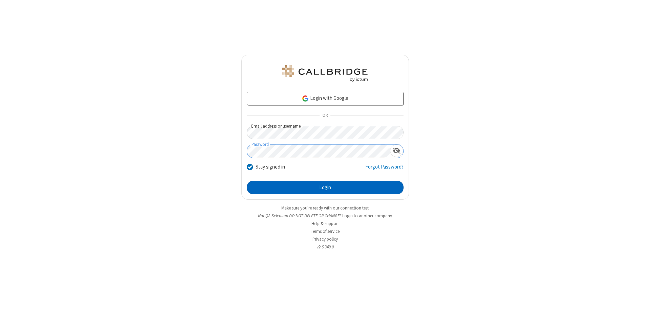
click at [325, 188] on button "Login" at bounding box center [325, 188] width 157 height 14
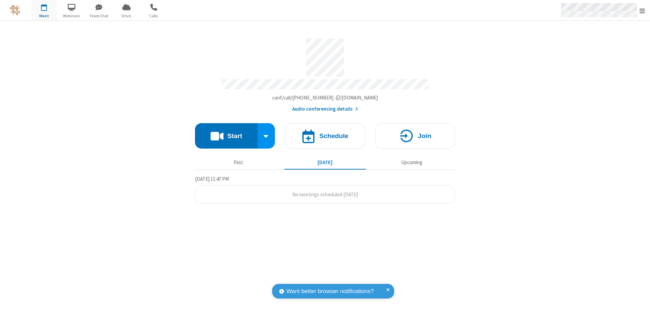
click at [643, 11] on span "Open menu" at bounding box center [642, 10] width 5 height 7
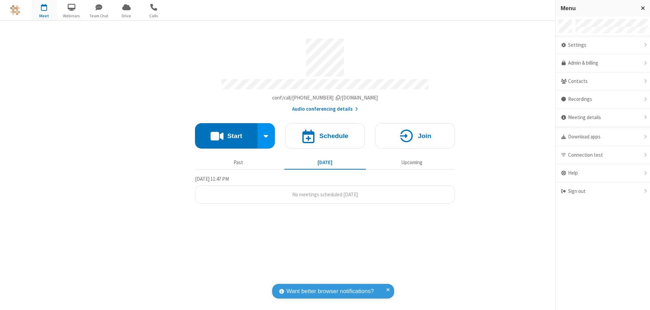
click at [603, 45] on div "Settings" at bounding box center [603, 45] width 95 height 18
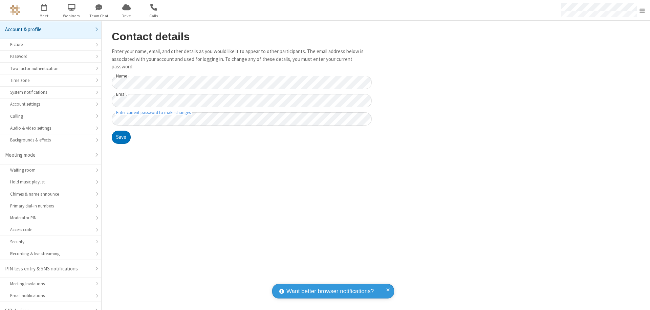
scroll to position [9, 0]
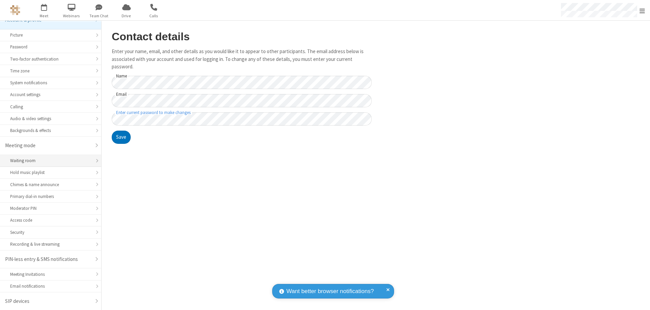
click at [48, 161] on div "Waiting room" at bounding box center [50, 161] width 81 height 6
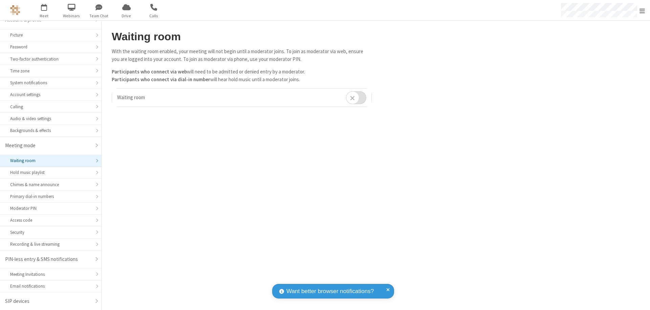
click at [356, 98] on input "checkbox" at bounding box center [356, 97] width 20 height 13
checkbox input "true"
click at [643, 10] on span "Open menu" at bounding box center [642, 10] width 5 height 7
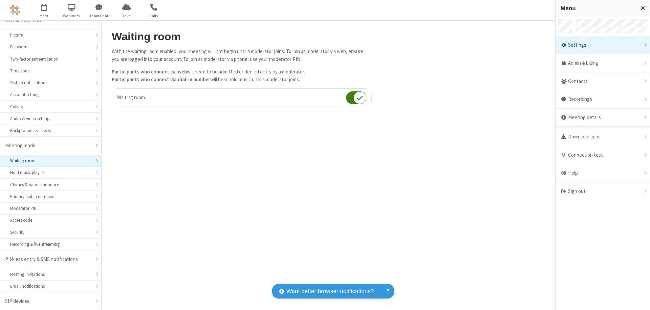
click at [603, 191] on div "Sign out" at bounding box center [603, 192] width 95 height 18
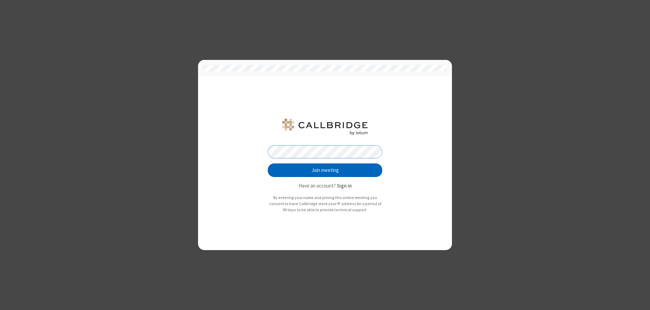
click at [325, 170] on button "Join meeting" at bounding box center [325, 171] width 115 height 14
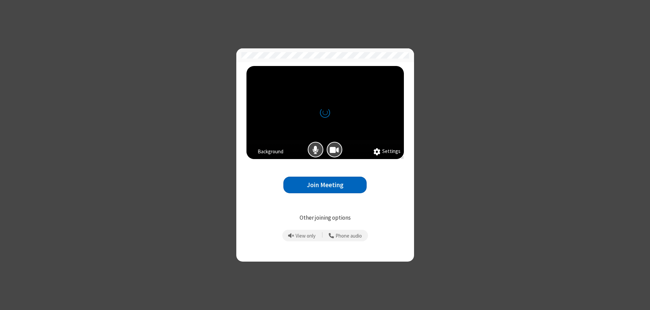
click at [325, 185] on button "Join Meeting" at bounding box center [325, 185] width 83 height 17
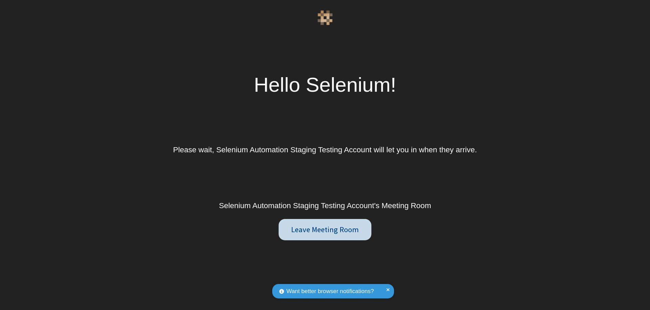
click at [325, 230] on button "Leave Meeting Room" at bounding box center [325, 230] width 92 height 22
